Goal: Check status: Check status

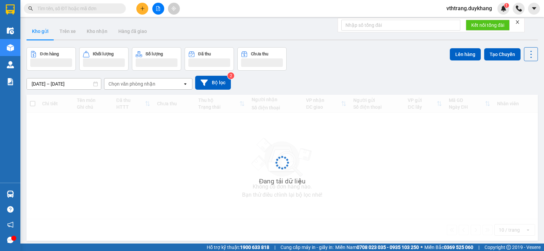
click at [62, 7] on input "text" at bounding box center [77, 8] width 80 height 7
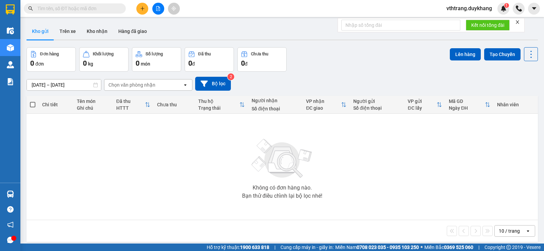
paste input "0962545235"
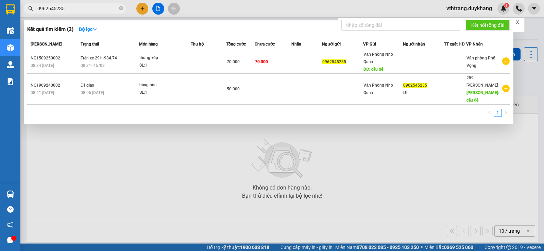
type input "0962545235"
